Goal: Task Accomplishment & Management: Use online tool/utility

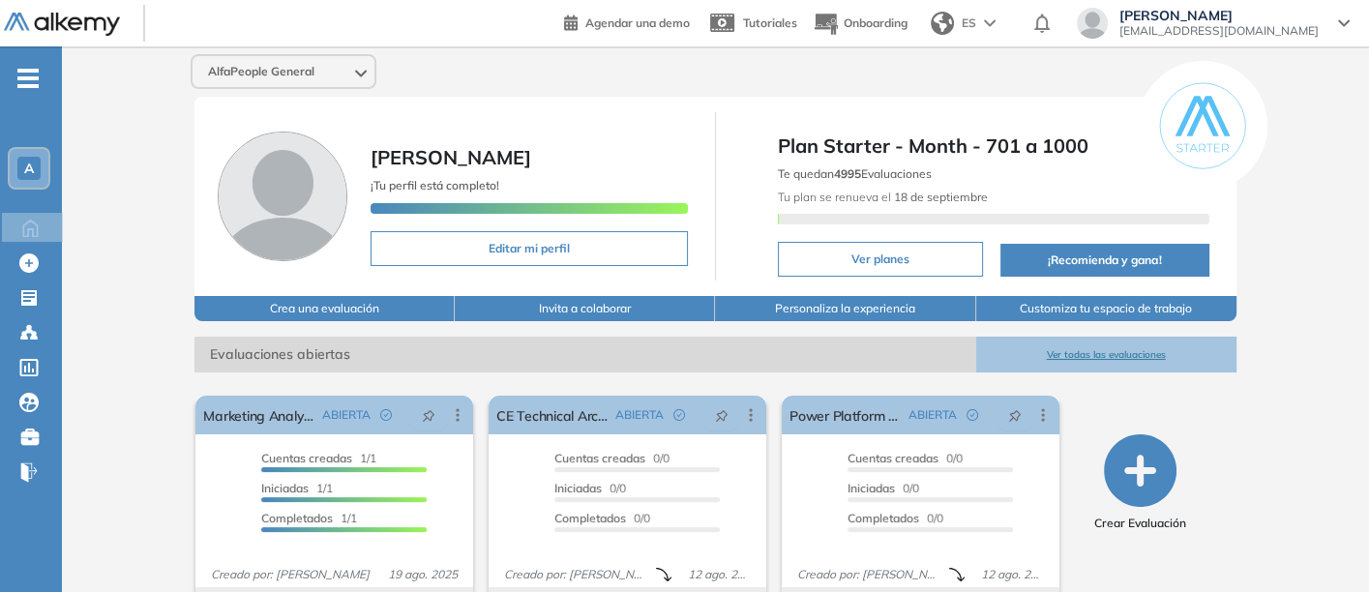
click at [1093, 345] on button "Ver todas las evaluaciones" at bounding box center [1106, 355] width 260 height 36
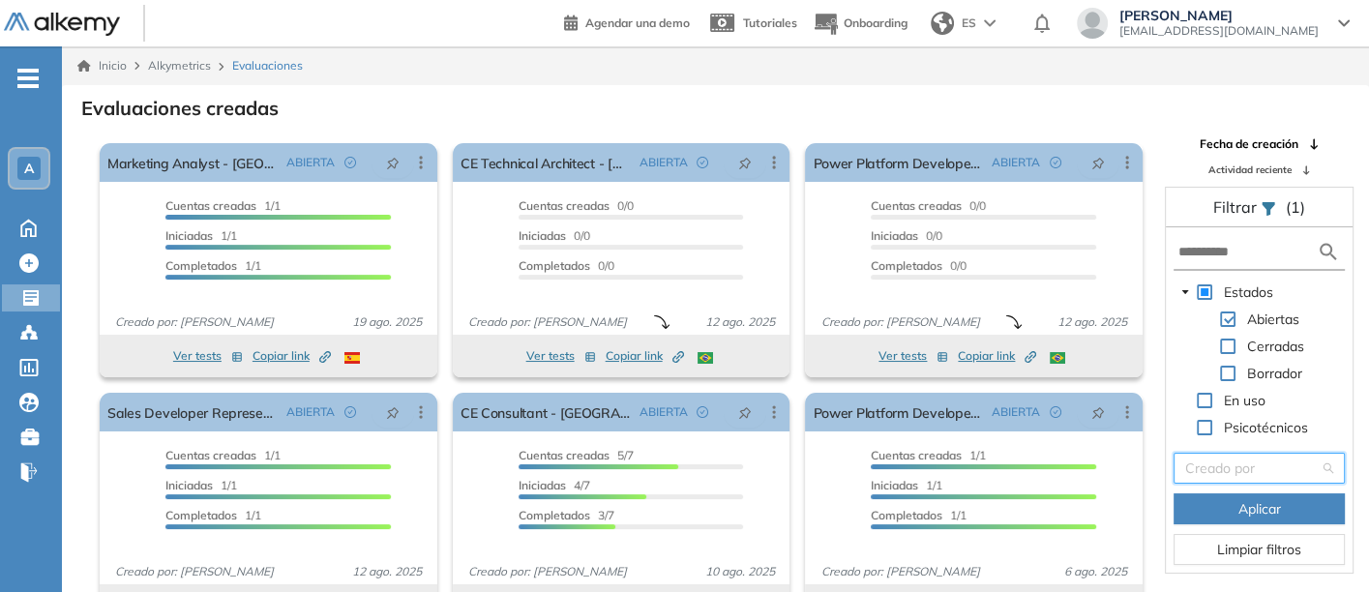
click at [1227, 464] on input "search" at bounding box center [1252, 468] width 134 height 29
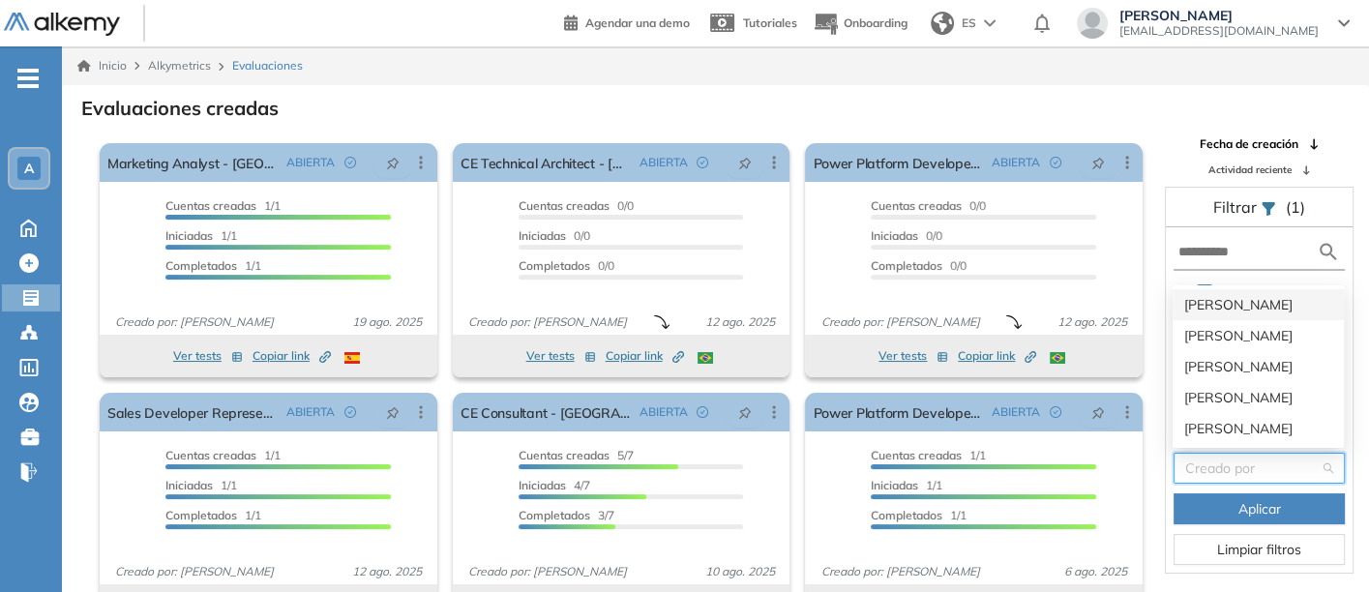
click at [1206, 301] on div "[PERSON_NAME]" at bounding box center [1258, 304] width 148 height 21
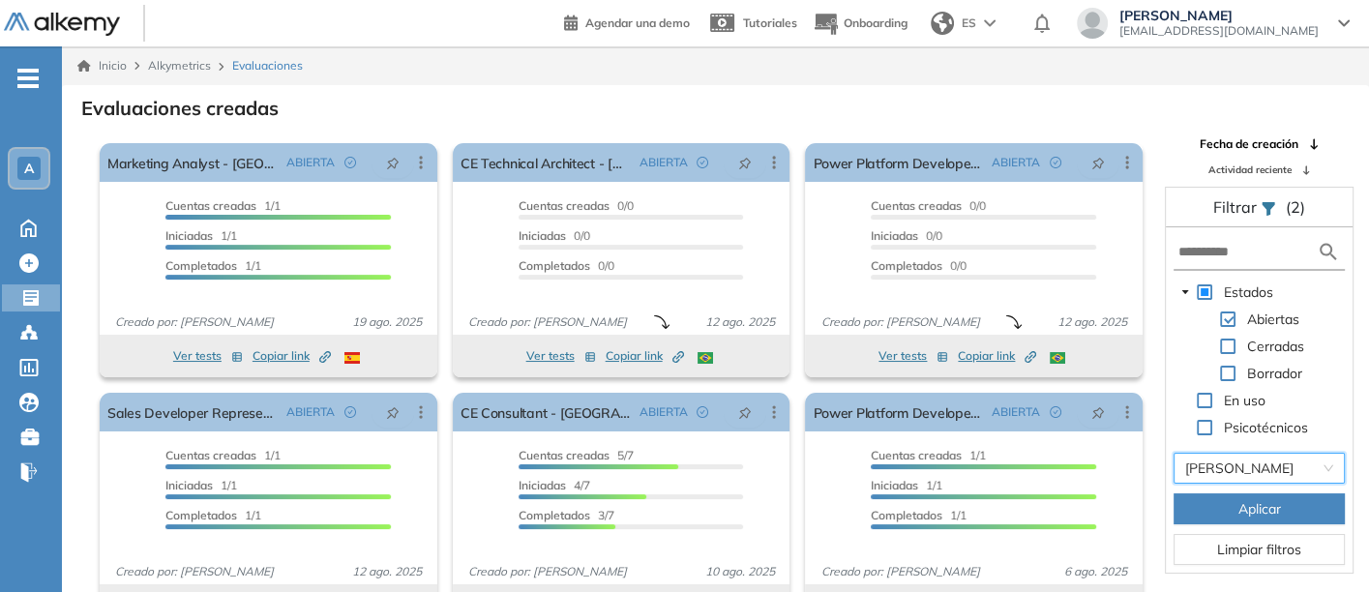
click at [1231, 505] on button "Aplicar" at bounding box center [1259, 508] width 171 height 31
click at [1232, 505] on button "Aplicar" at bounding box center [1259, 508] width 171 height 31
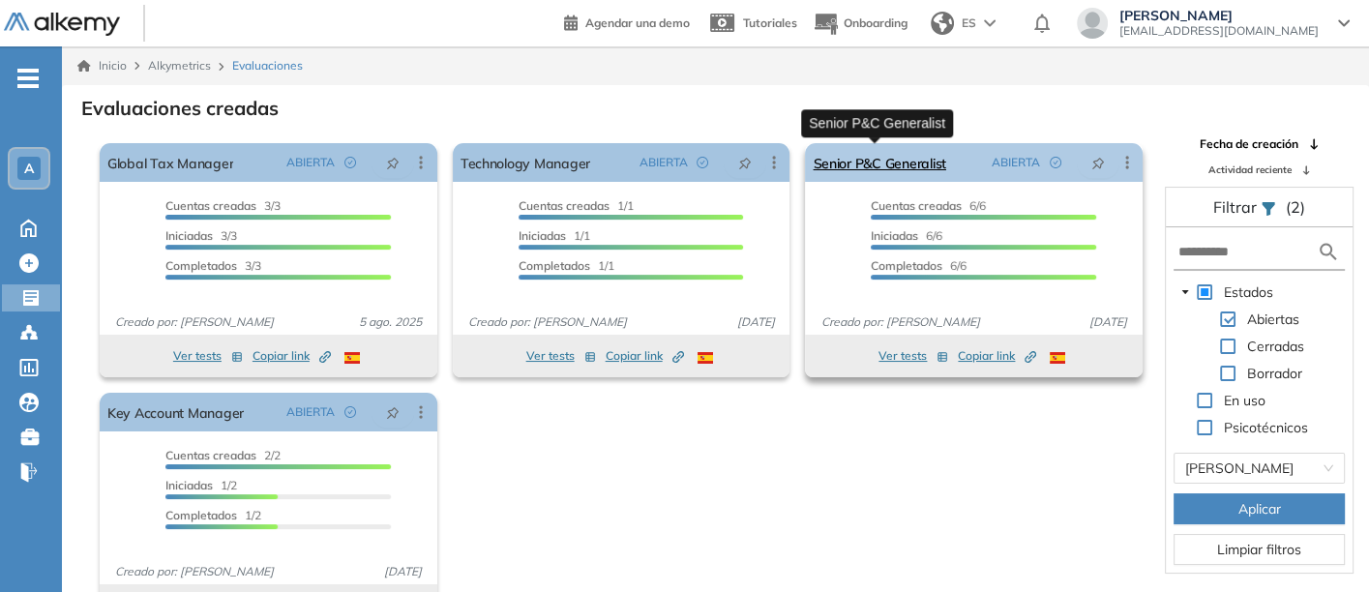
click at [870, 157] on link "Senior P&C Generalist" at bounding box center [879, 162] width 133 height 39
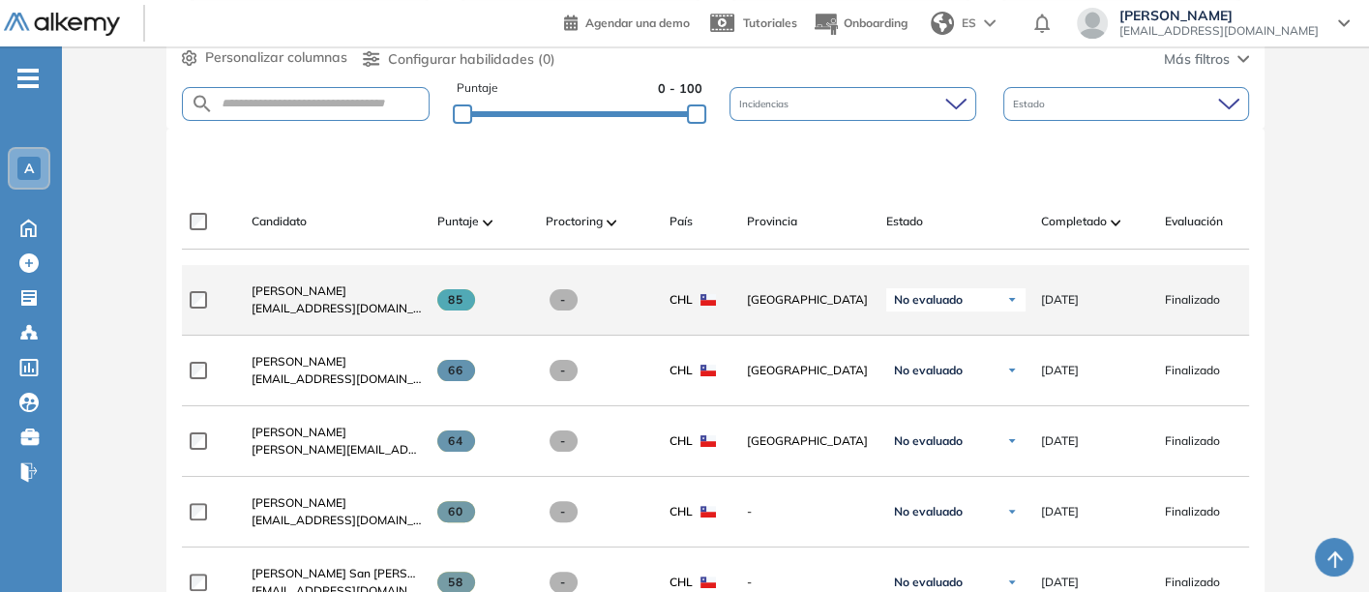
scroll to position [644, 0]
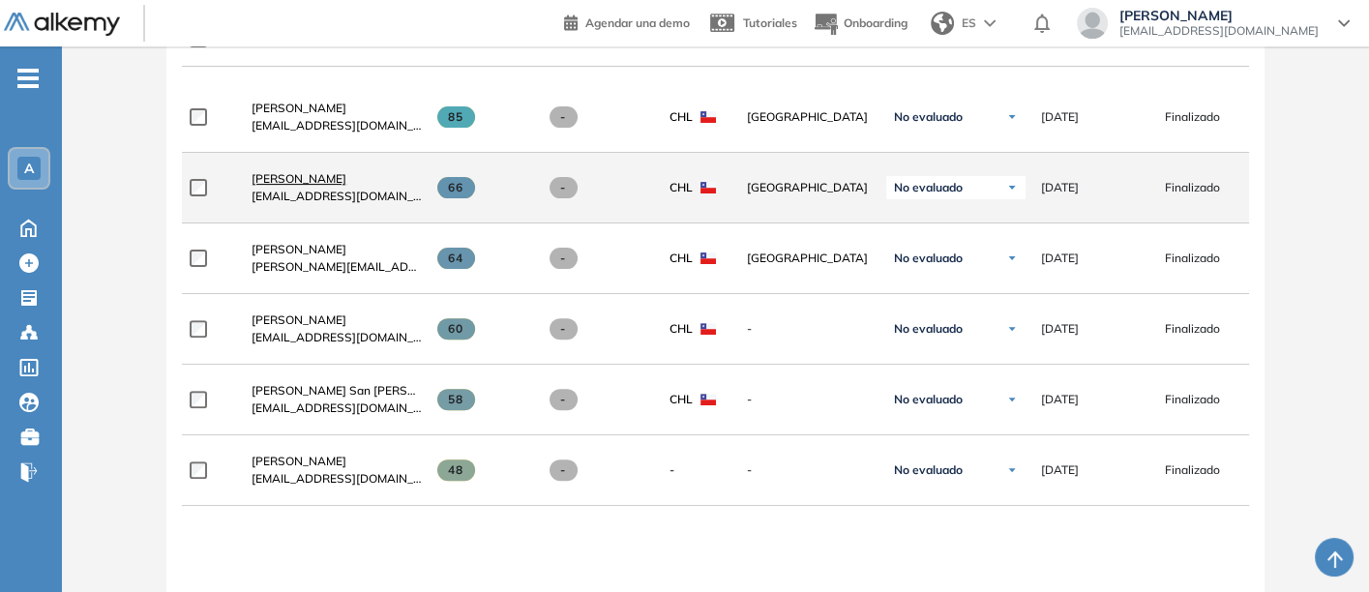
click at [312, 180] on span "[PERSON_NAME]" at bounding box center [299, 178] width 95 height 15
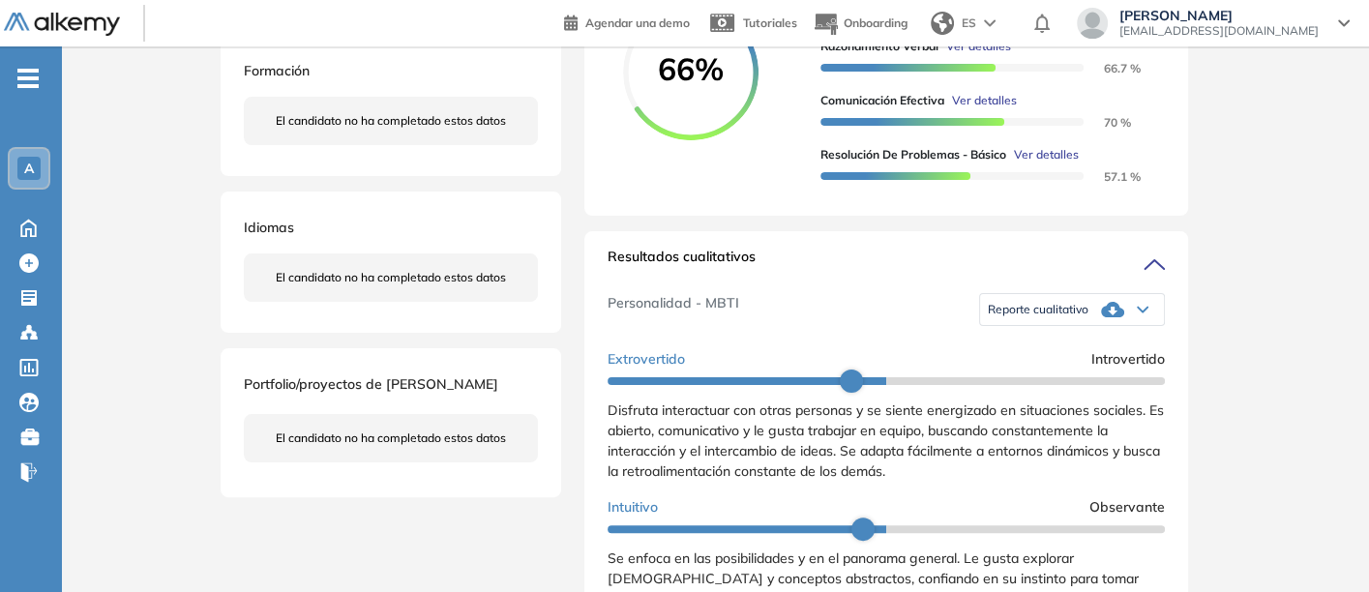
scroll to position [430, 0]
click at [1042, 316] on span "Reporte cualitativo" at bounding box center [1038, 308] width 101 height 15
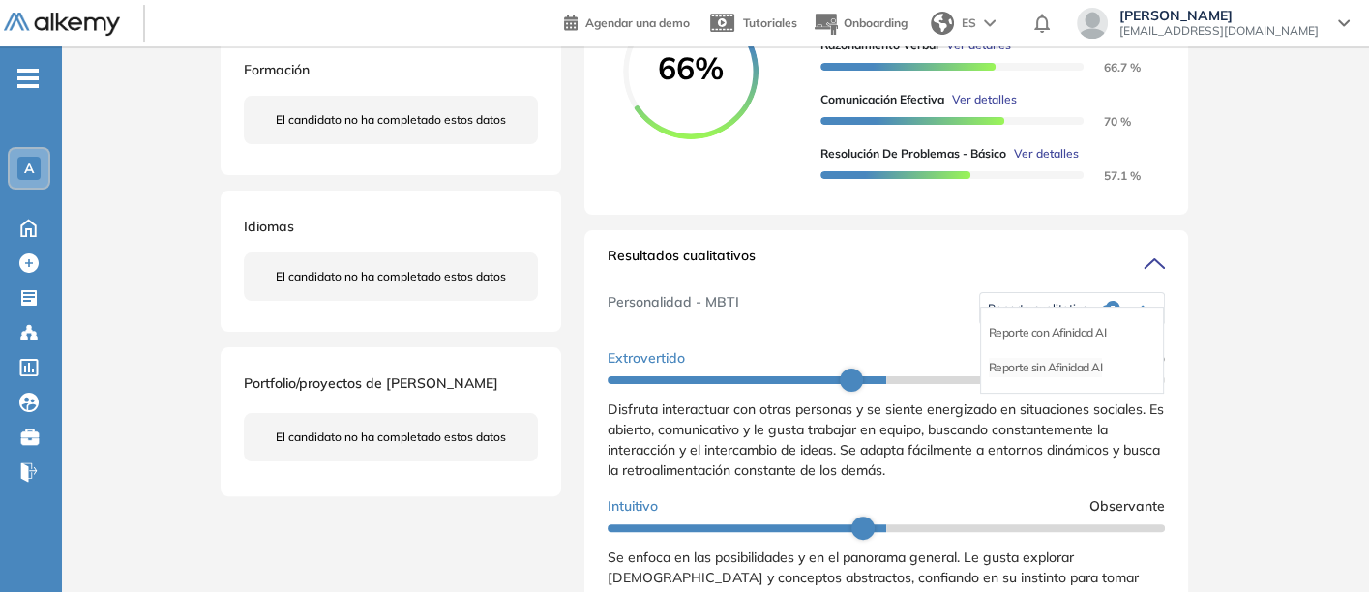
click at [1023, 376] on li "Reporte sin Afinidad AI" at bounding box center [1046, 367] width 114 height 19
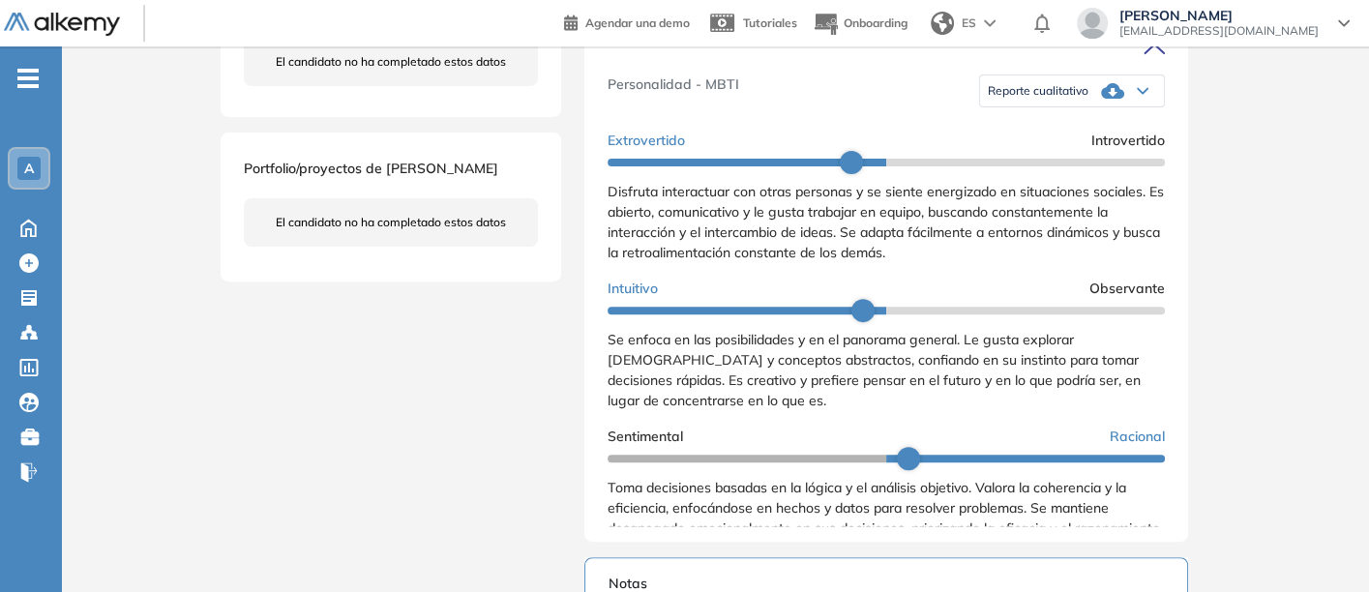
scroll to position [0, 0]
